Goal: Find specific page/section: Find specific page/section

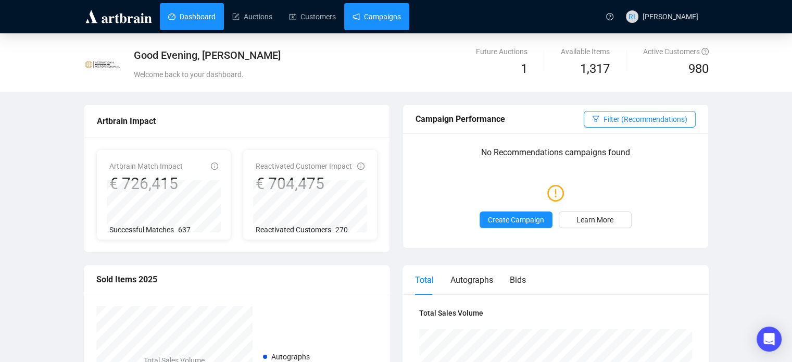
click at [371, 9] on link "Campaigns" at bounding box center [376, 16] width 48 height 27
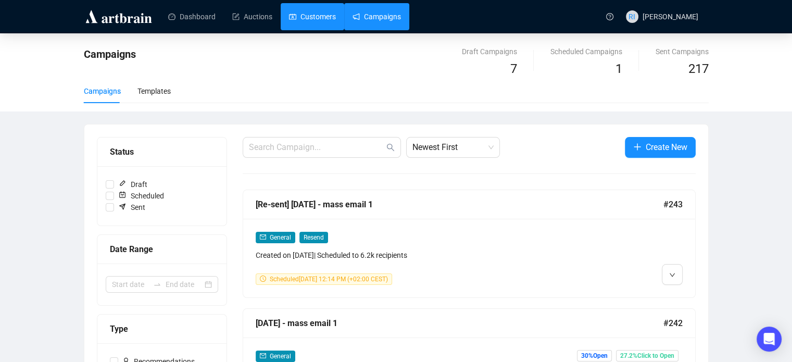
click at [321, 18] on link "Customers" at bounding box center [312, 16] width 47 height 27
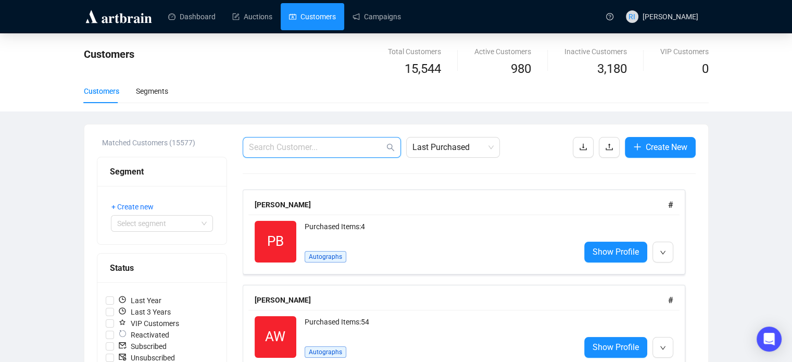
click at [260, 149] on input "text" at bounding box center [316, 147] width 135 height 12
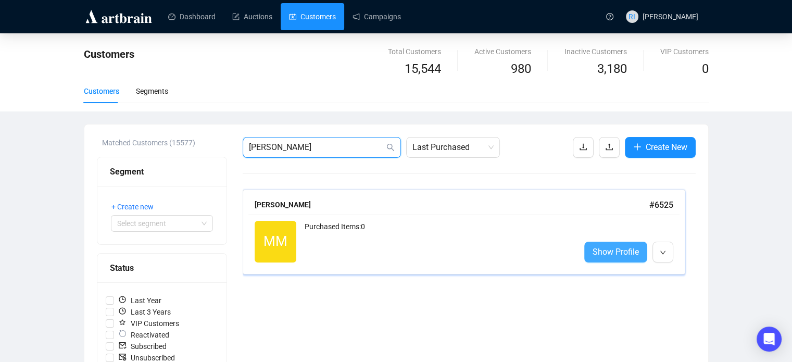
type input "[PERSON_NAME]"
click at [616, 253] on span "Show Profile" at bounding box center [615, 251] width 46 height 13
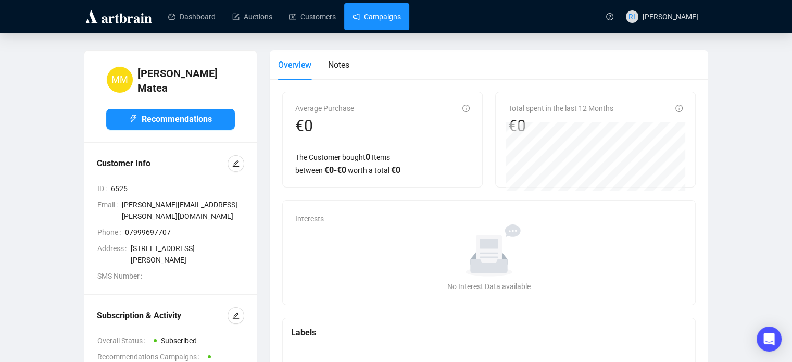
click at [385, 18] on link "Campaigns" at bounding box center [376, 16] width 48 height 27
